Goal: Transaction & Acquisition: Purchase product/service

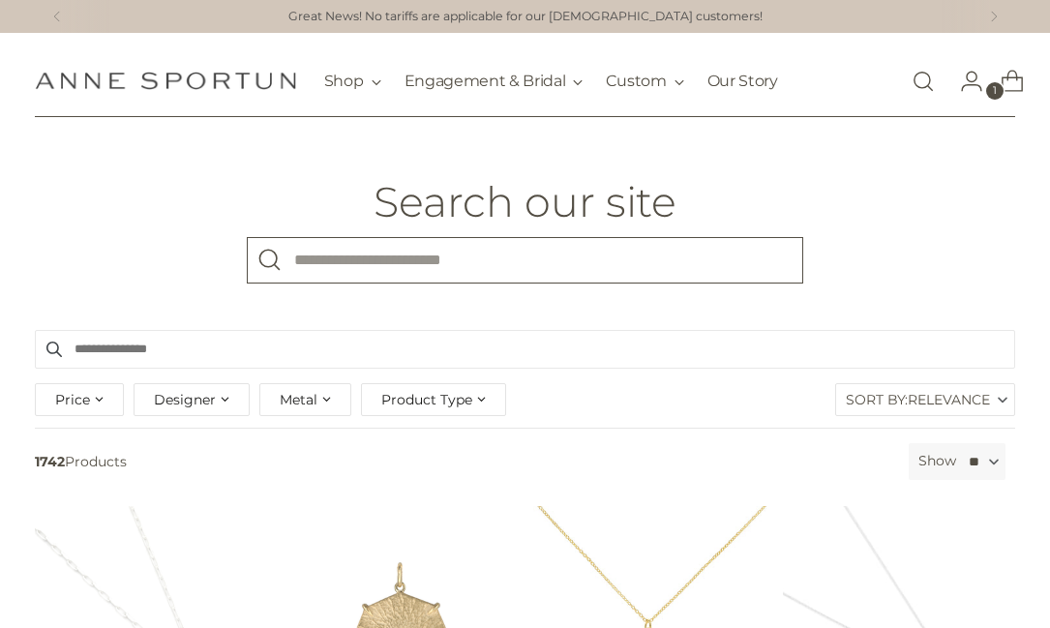
click at [611, 259] on input "What are you looking for?" at bounding box center [525, 260] width 556 height 46
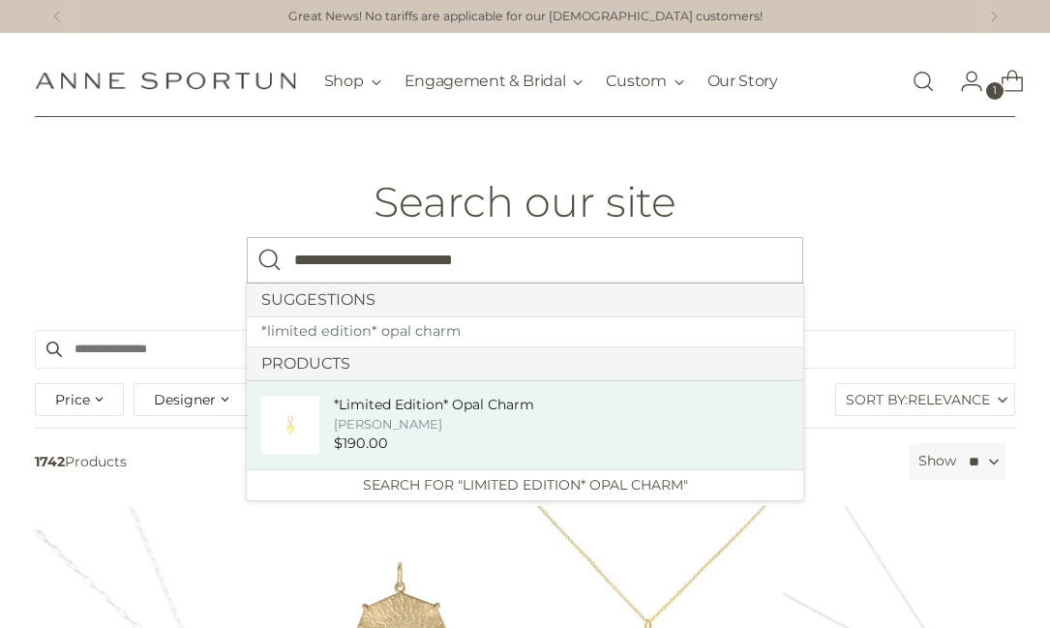
click at [468, 430] on div "[PERSON_NAME]" at bounding box center [434, 424] width 200 height 18
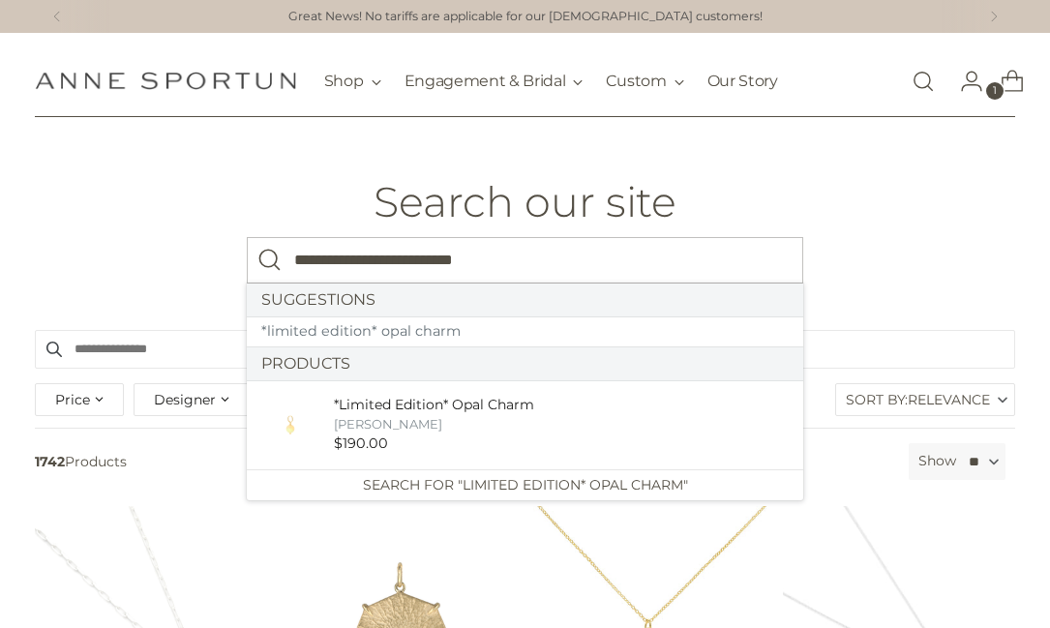
type input "**********"
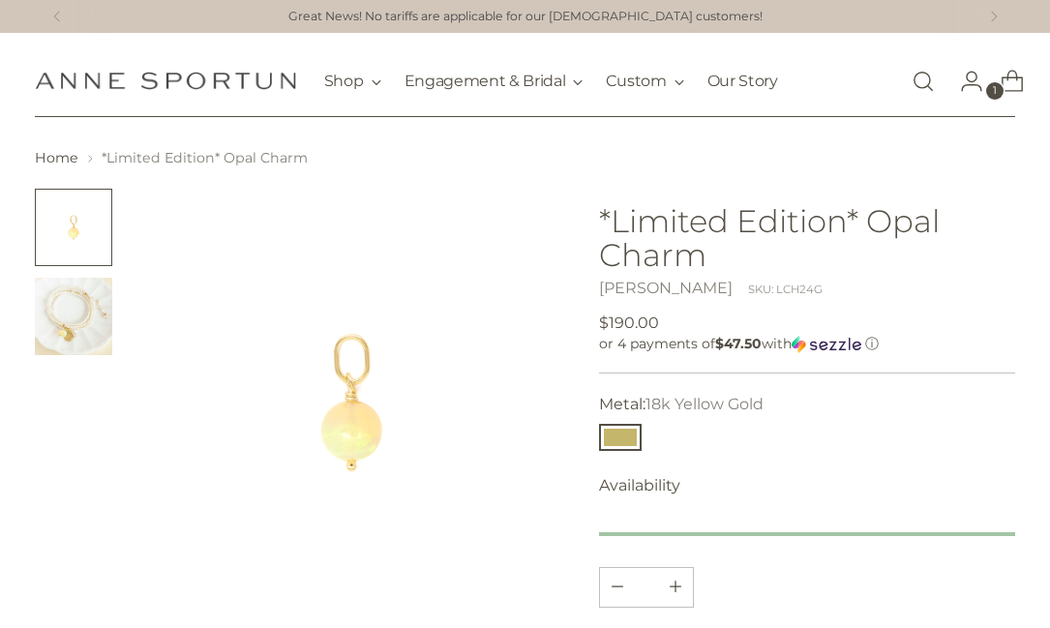
scroll to position [534, 0]
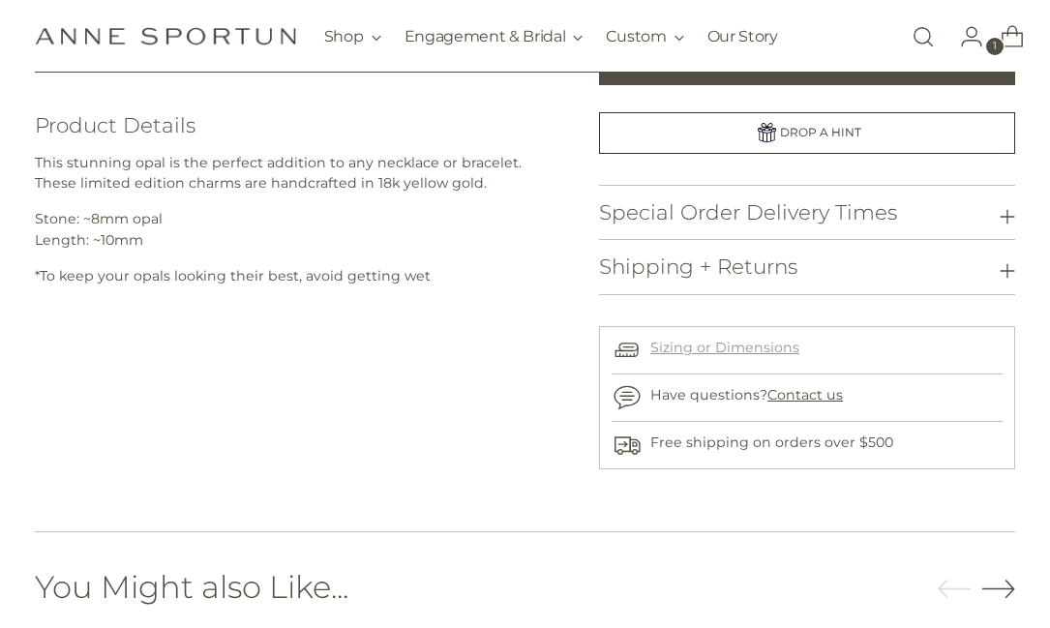
click at [737, 348] on link "Sizing or Dimensions" at bounding box center [724, 347] width 149 height 17
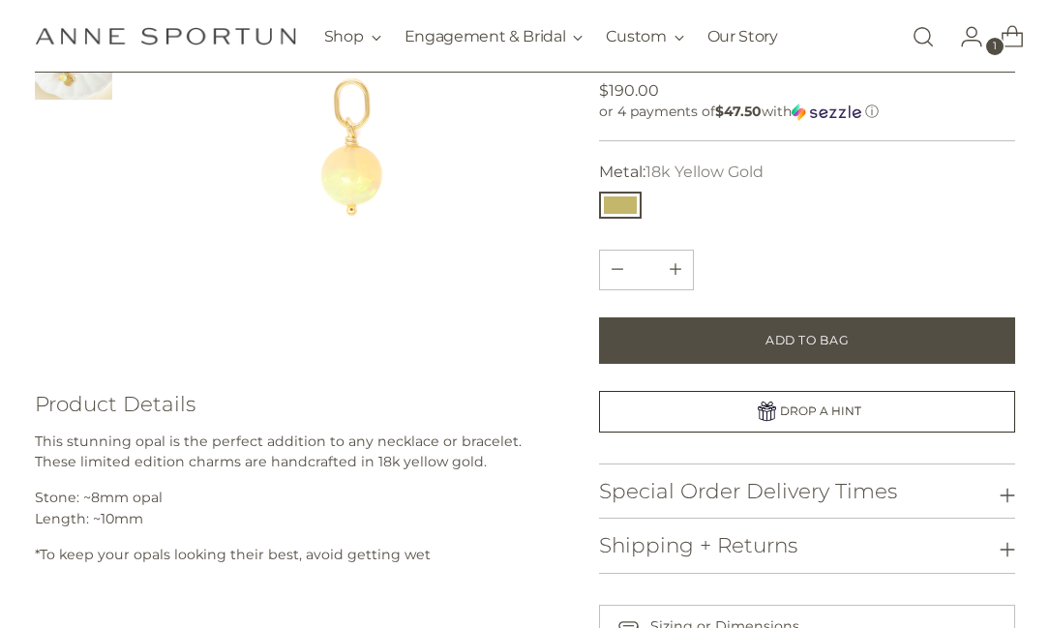
scroll to position [249, 0]
